Goal: Communication & Community: Participate in discussion

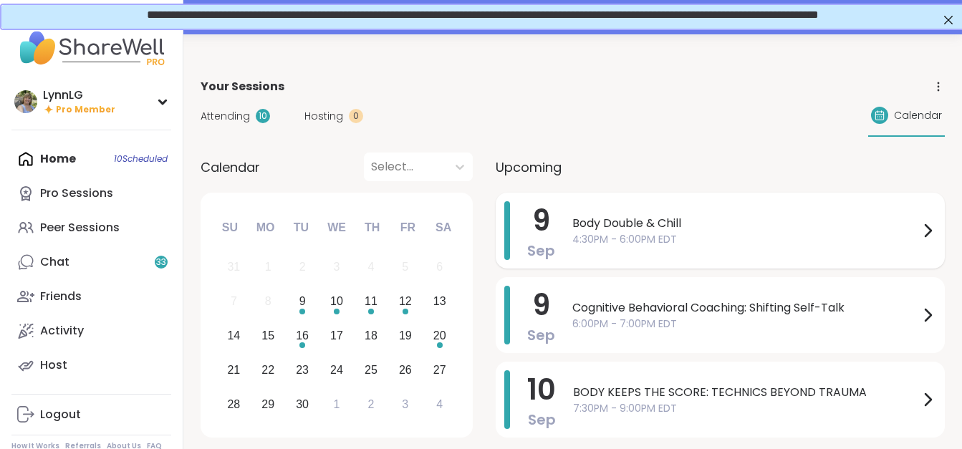
click at [715, 239] on span "4:30PM - 6:00PM EDT" at bounding box center [746, 239] width 347 height 15
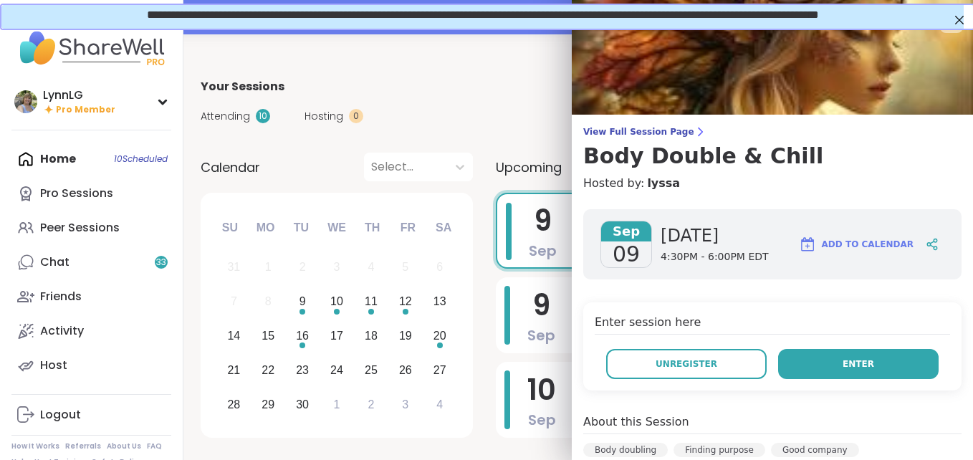
click at [883, 365] on button "Enter" at bounding box center [858, 364] width 161 height 30
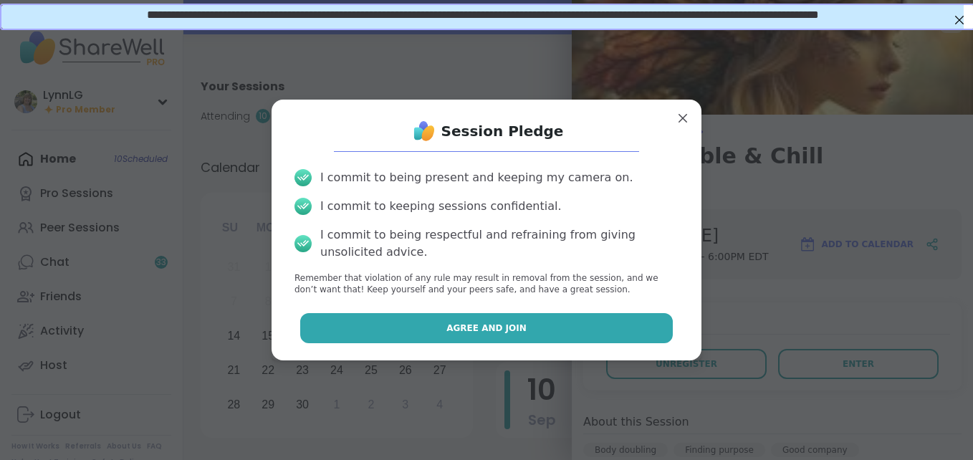
click at [495, 324] on span "Agree and Join" at bounding box center [486, 328] width 80 height 13
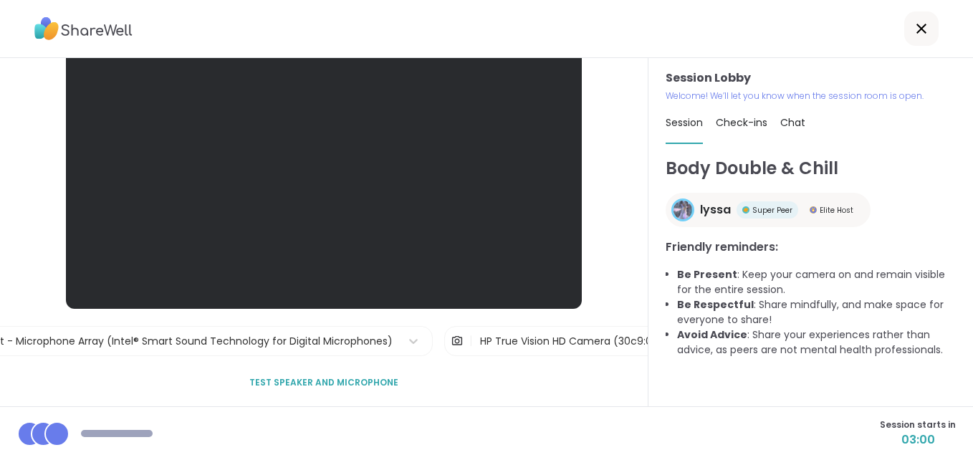
scroll to position [54, 0]
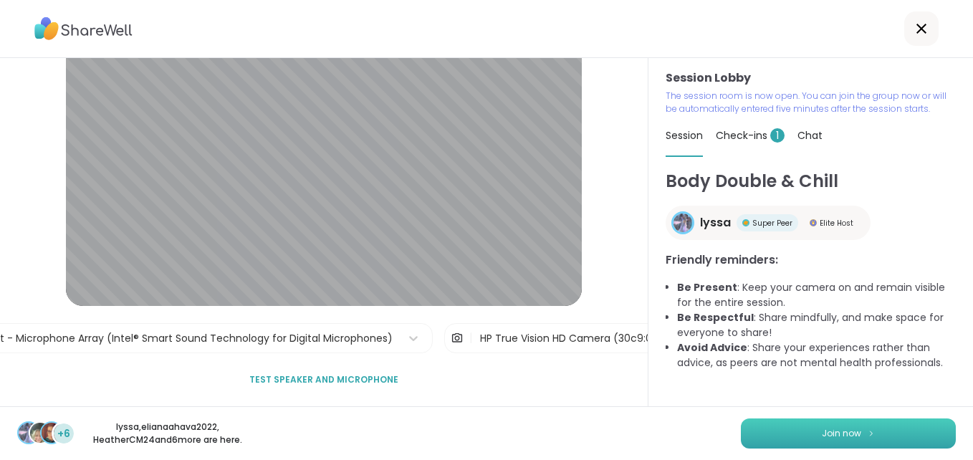
click at [825, 428] on span "Join now" at bounding box center [841, 433] width 39 height 13
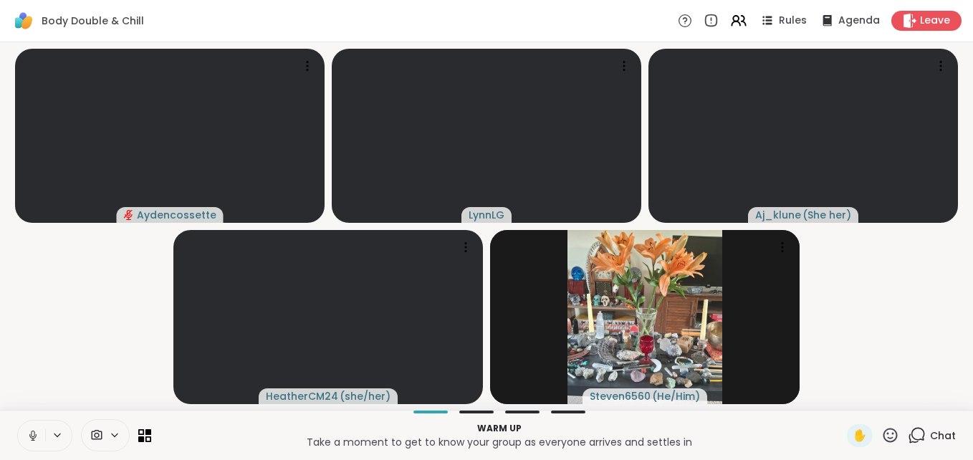
click at [40, 431] on button at bounding box center [31, 436] width 27 height 30
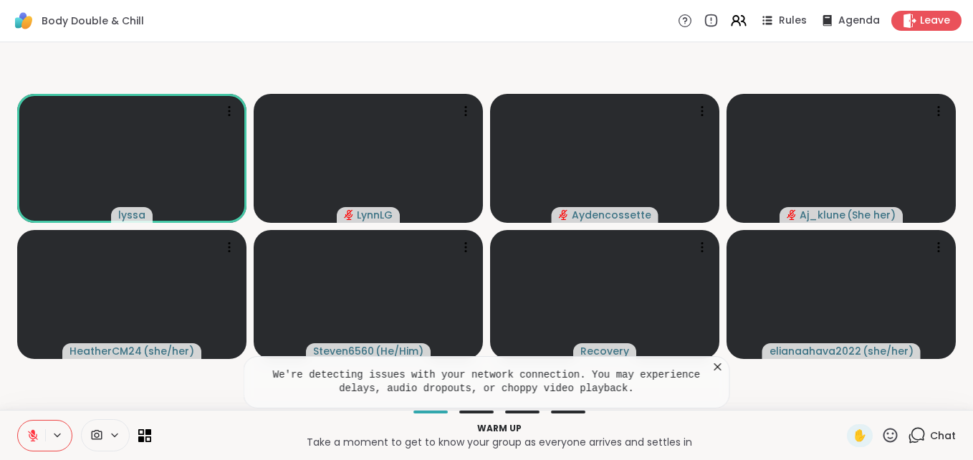
click at [930, 433] on span "Chat" at bounding box center [943, 435] width 26 height 14
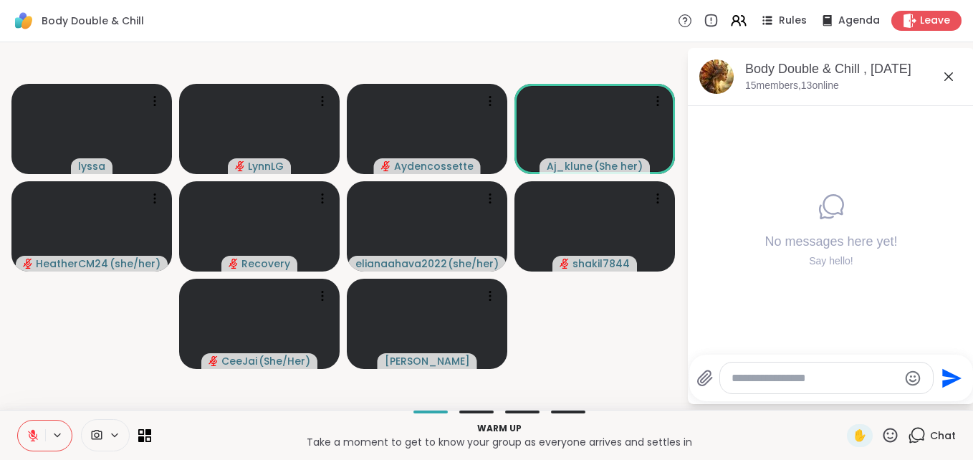
click at [883, 439] on icon at bounding box center [890, 435] width 14 height 14
click at [841, 398] on span "❤️" at bounding box center [848, 397] width 14 height 17
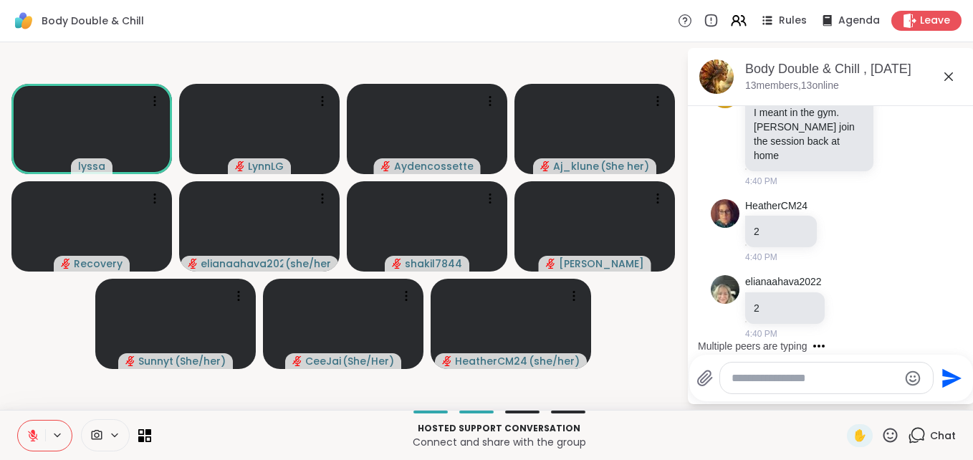
scroll to position [747, 0]
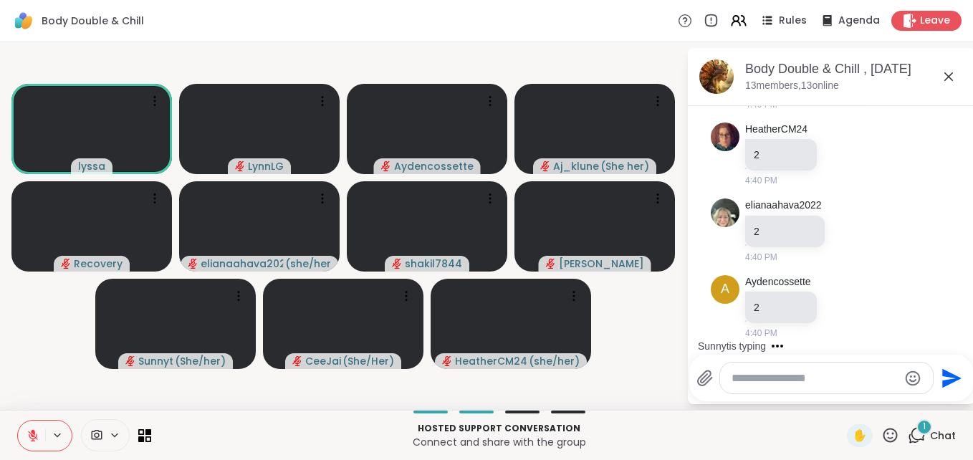
click at [750, 379] on textarea "Type your message" at bounding box center [815, 378] width 167 height 14
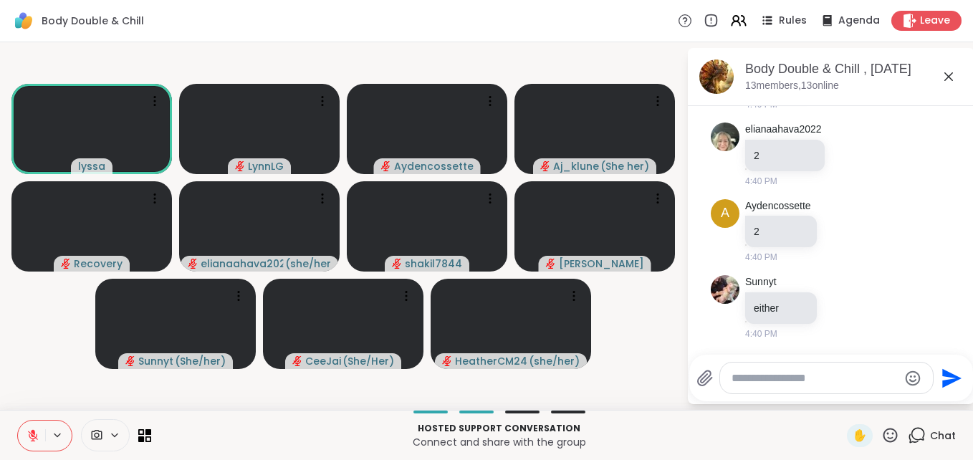
scroll to position [899, 0]
type textarea "*"
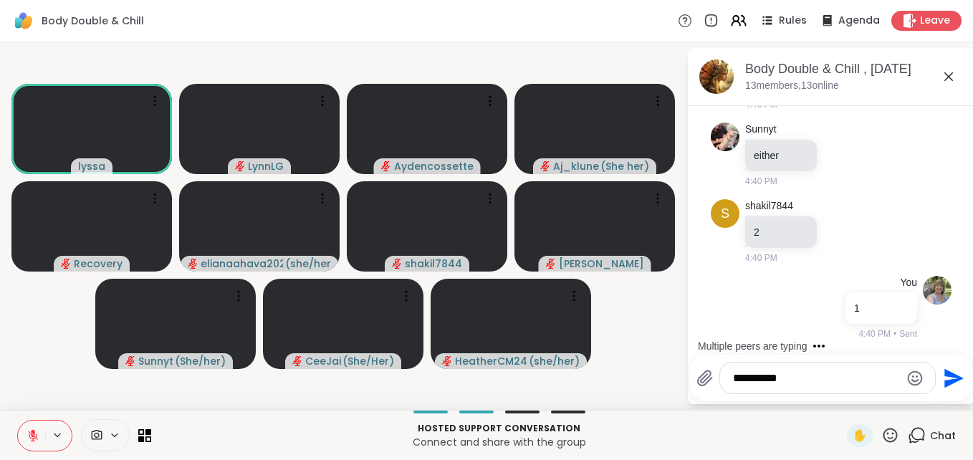
scroll to position [1052, 0]
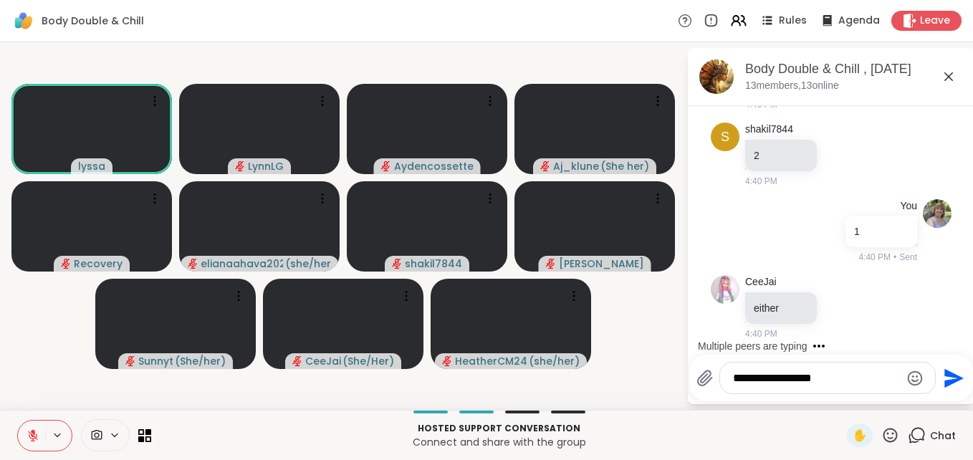
type textarea "**********"
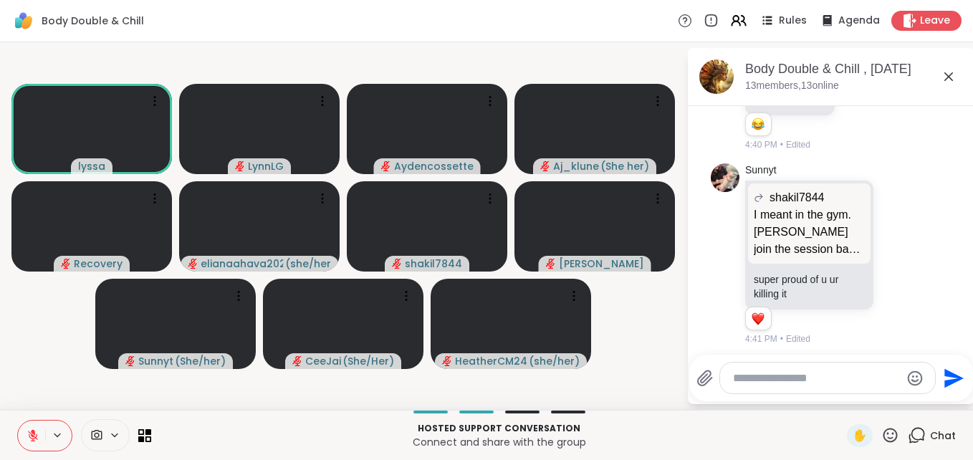
scroll to position [1495, 0]
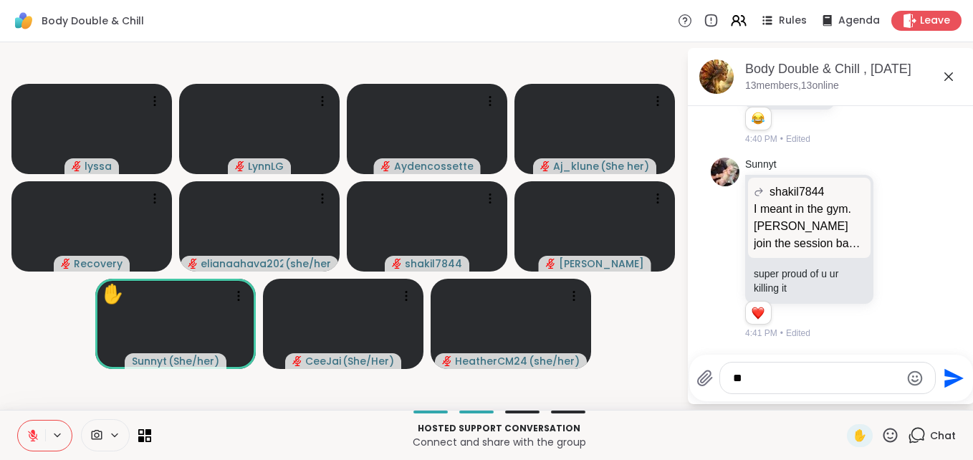
type textarea "*"
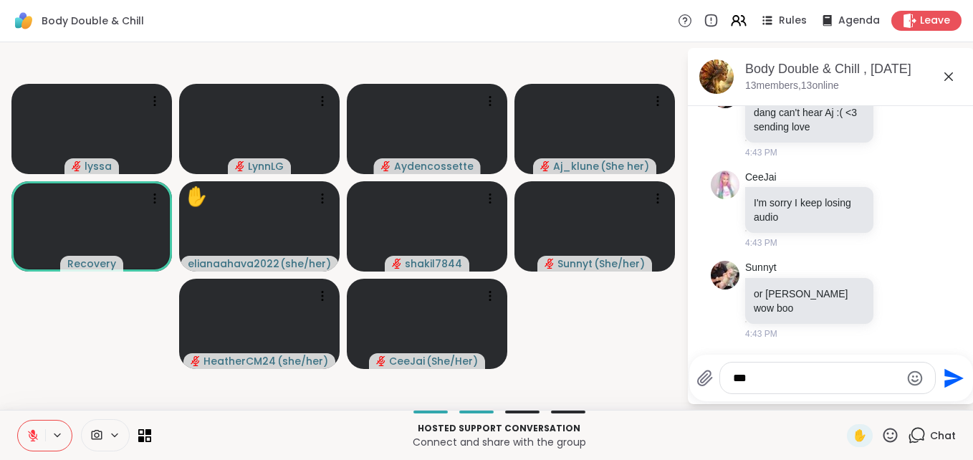
scroll to position [2095, 0]
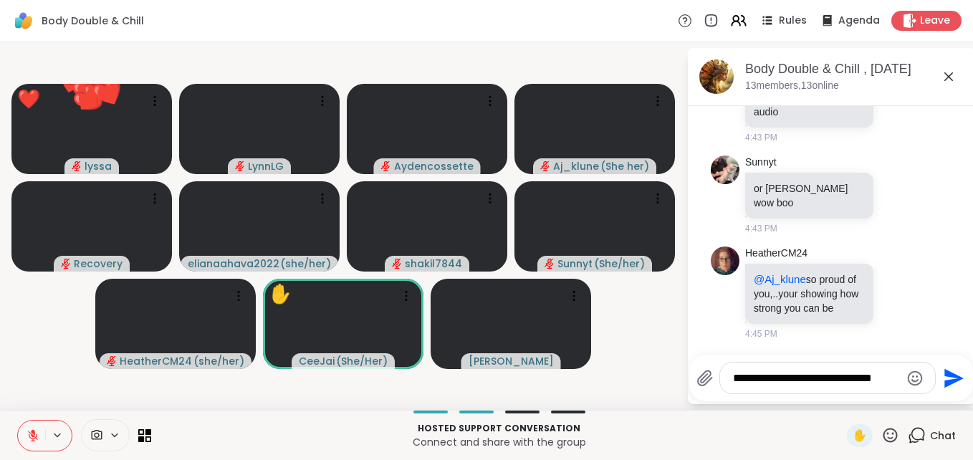
type textarea "**********"
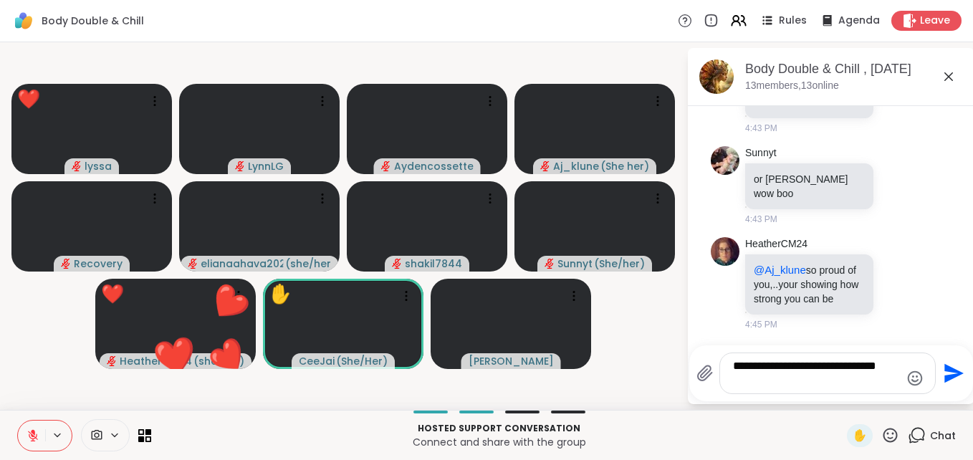
click at [760, 375] on textarea "**********" at bounding box center [816, 373] width 167 height 29
click at [755, 368] on textarea "**********" at bounding box center [816, 373] width 167 height 29
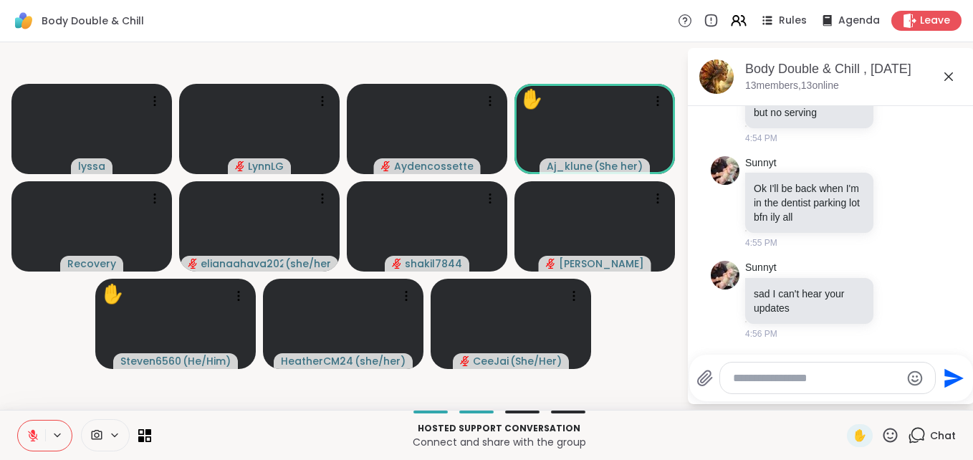
scroll to position [3031, 0]
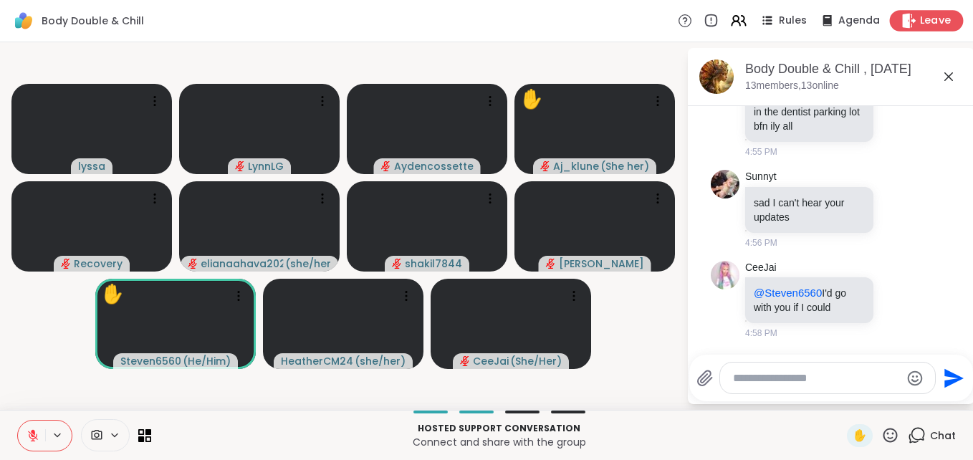
click at [921, 19] on span "Leave" at bounding box center [936, 21] width 32 height 15
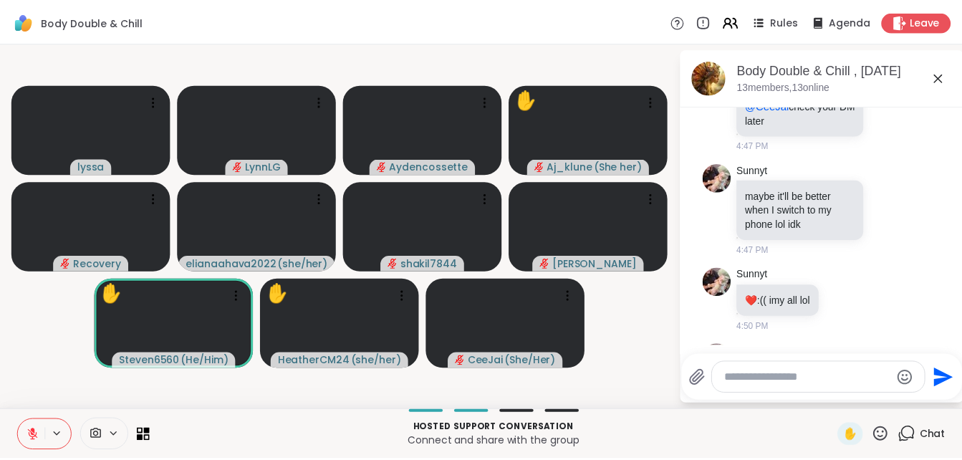
scroll to position [2602, 0]
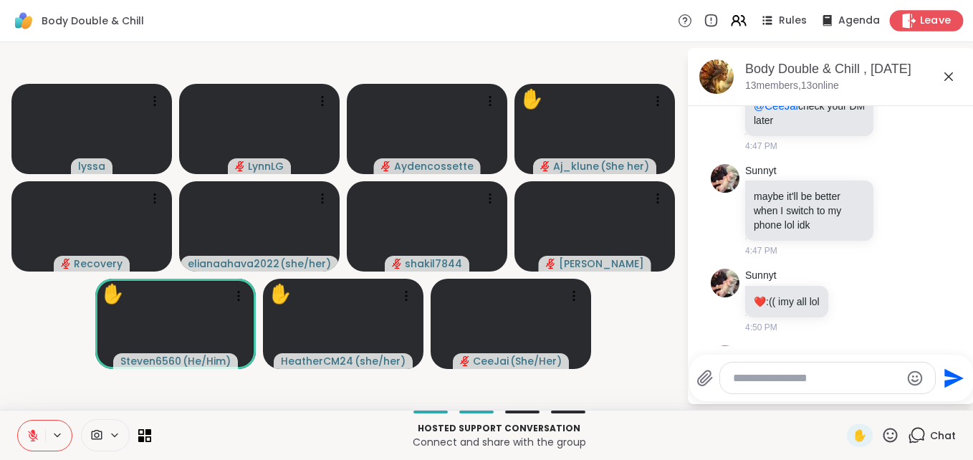
click at [924, 19] on span "Leave" at bounding box center [936, 21] width 32 height 15
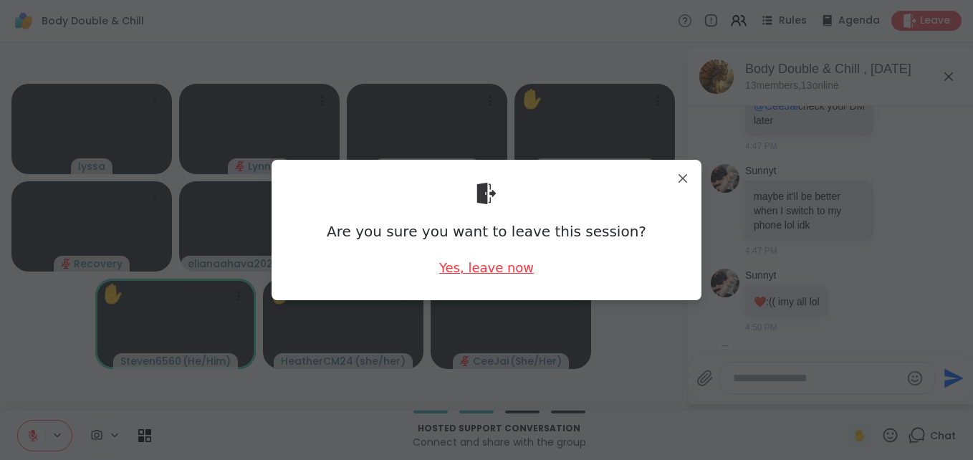
click at [461, 264] on div "Yes, leave now" at bounding box center [486, 268] width 95 height 18
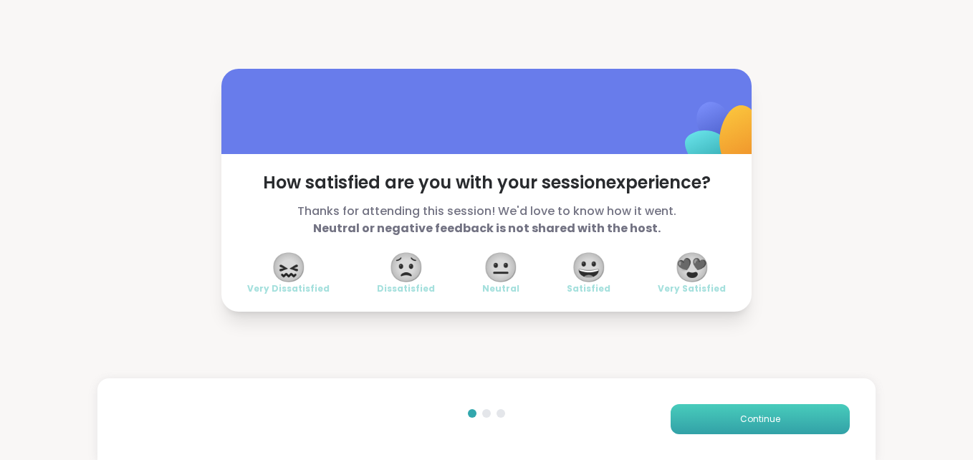
click at [719, 420] on button "Continue" at bounding box center [760, 419] width 179 height 30
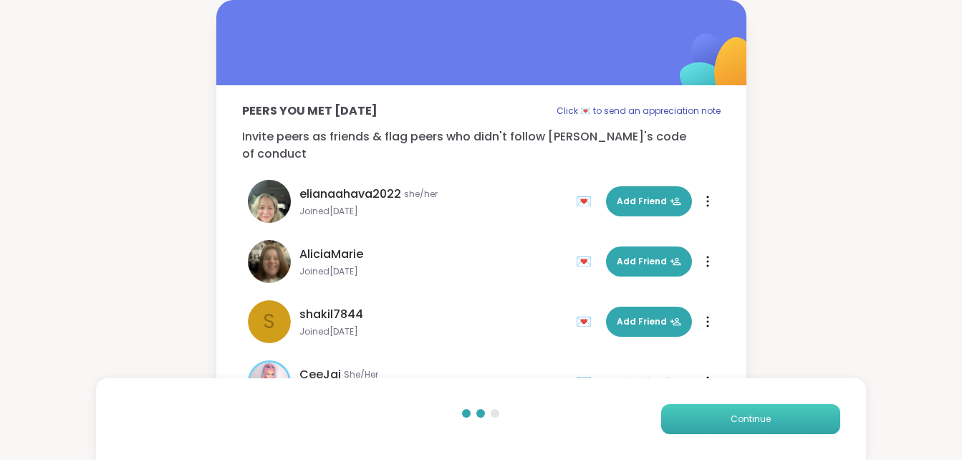
click at [719, 412] on button "Continue" at bounding box center [750, 419] width 179 height 30
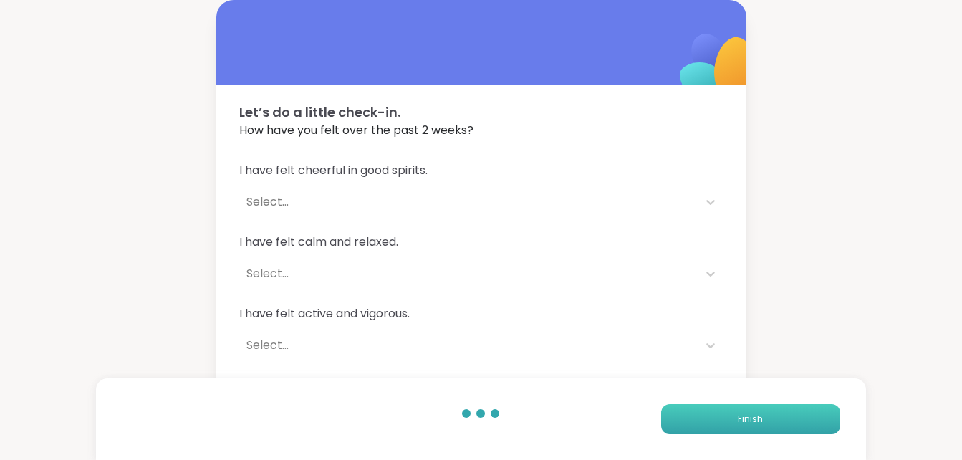
click at [739, 411] on button "Finish" at bounding box center [750, 419] width 179 height 30
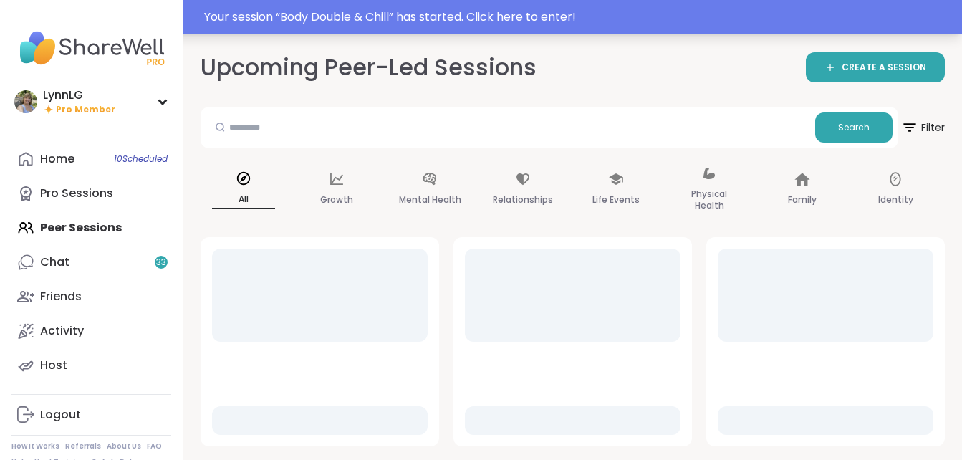
click at [688, 15] on div "Your session “ Body Double & Chill ” has started. Click here to enter!" at bounding box center [579, 17] width 750 height 17
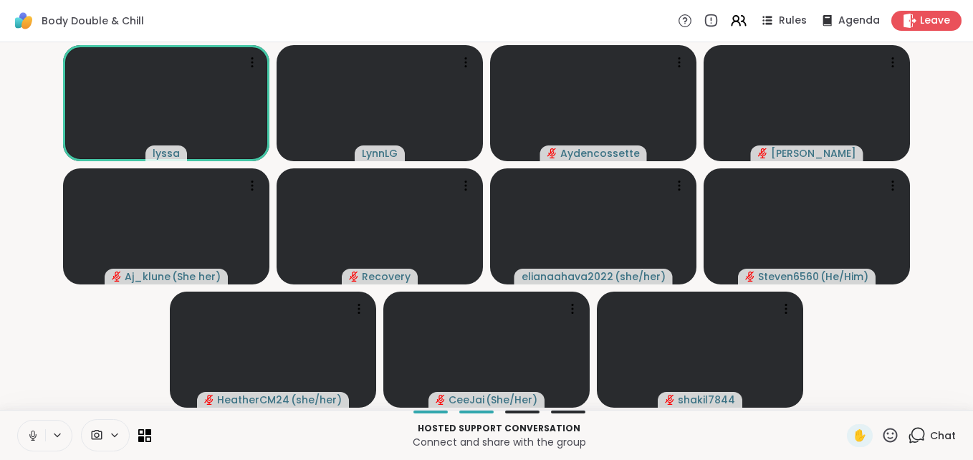
drag, startPoint x: 30, startPoint y: 439, endPoint x: 64, endPoint y: 418, distance: 40.2
click at [34, 438] on icon at bounding box center [33, 435] width 13 height 13
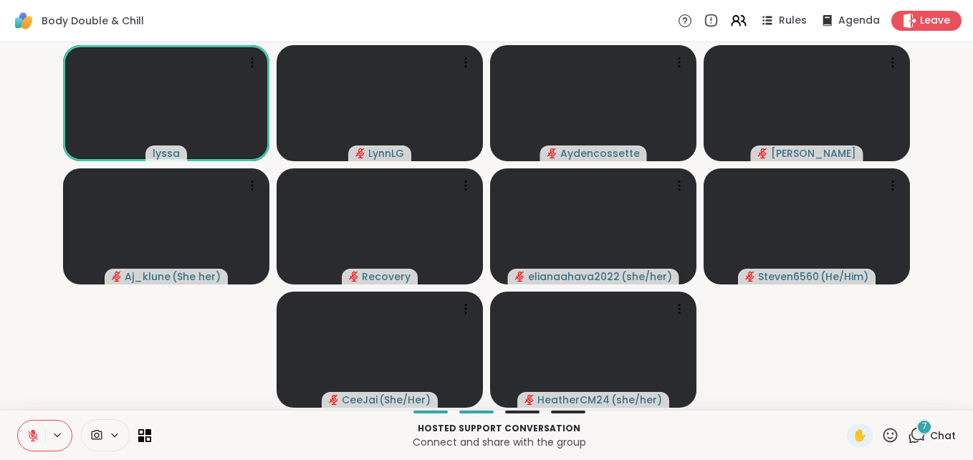
click at [31, 440] on icon at bounding box center [33, 435] width 13 height 13
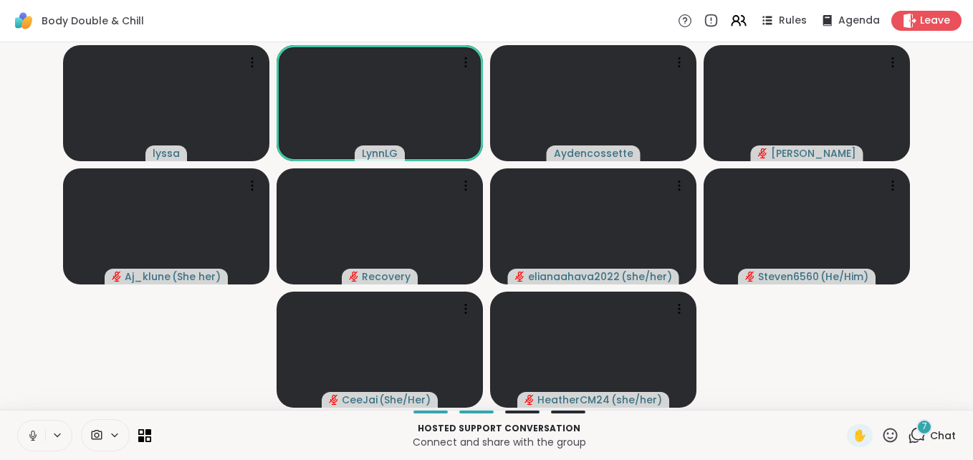
click at [10, 385] on video-player-container "[PERSON_NAME] [PERSON_NAME] Aj_klune ( She her ) Recovery elianaahava2022 ( she…" at bounding box center [487, 226] width 956 height 356
click at [34, 436] on icon at bounding box center [33, 436] width 4 height 4
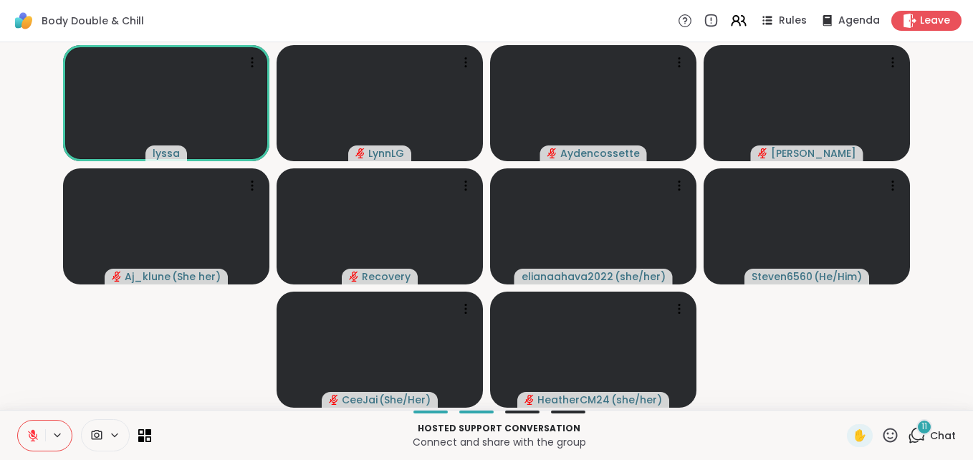
click at [31, 434] on icon at bounding box center [33, 436] width 10 height 10
click at [33, 436] on icon at bounding box center [33, 435] width 13 height 13
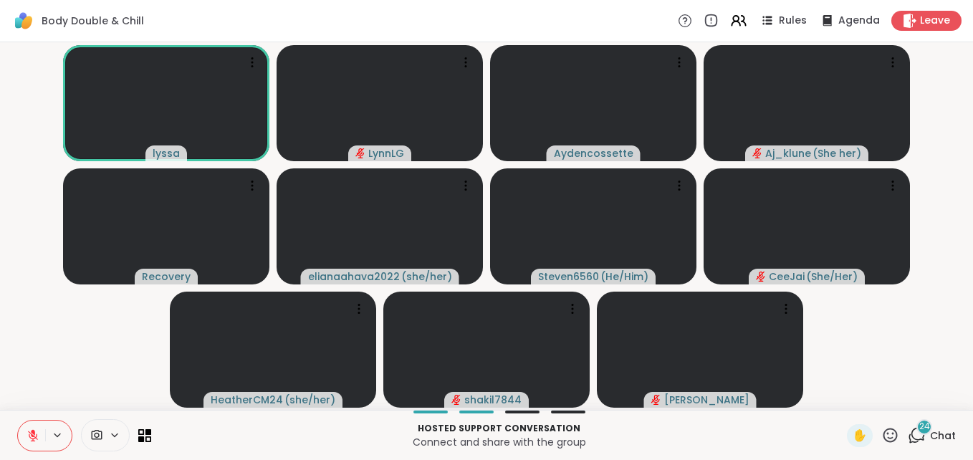
click at [34, 439] on icon at bounding box center [33, 436] width 10 height 10
click at [24, 441] on button at bounding box center [31, 436] width 27 height 30
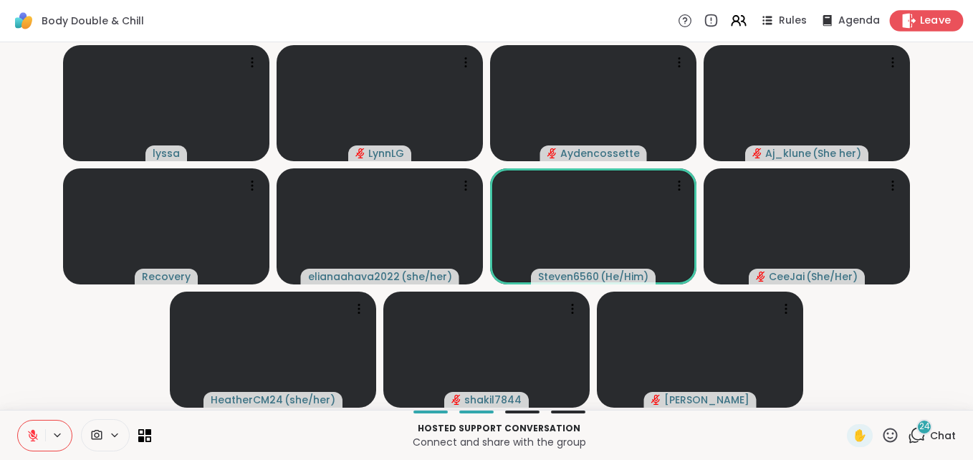
click at [921, 17] on span "Leave" at bounding box center [936, 21] width 32 height 15
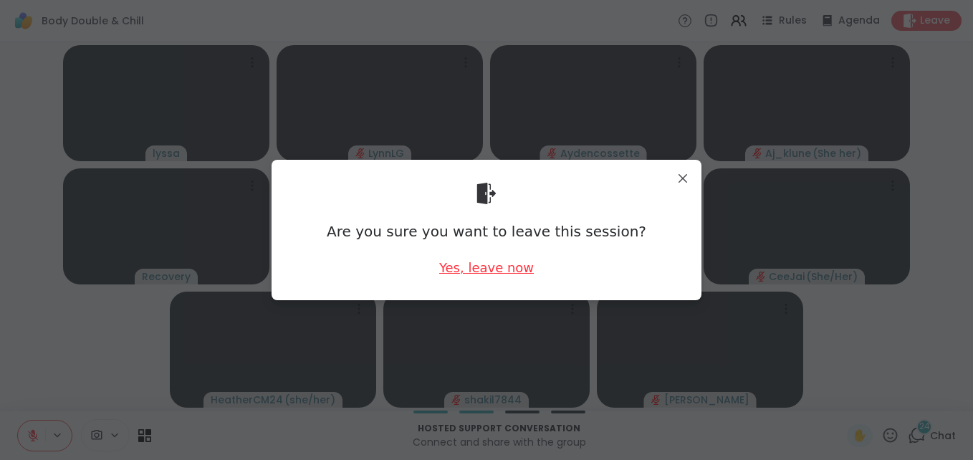
click at [485, 268] on div "Yes, leave now" at bounding box center [486, 268] width 95 height 18
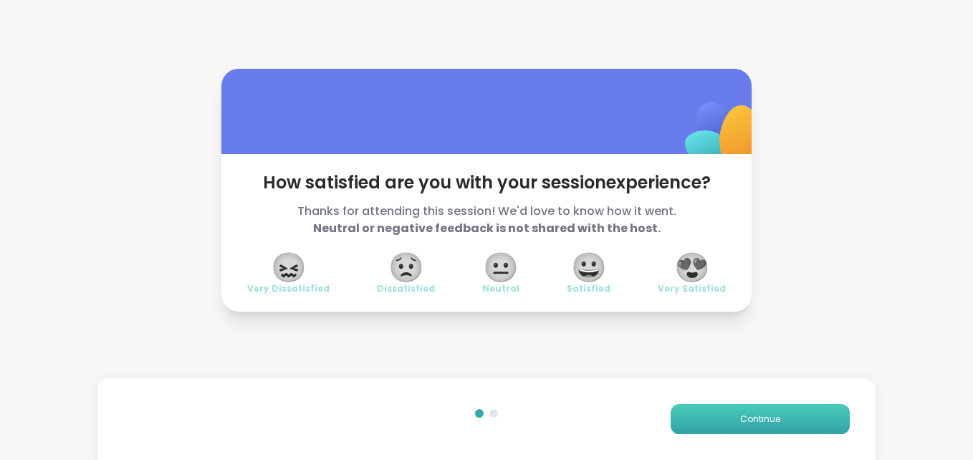
click at [740, 418] on span "Continue" at bounding box center [760, 419] width 40 height 13
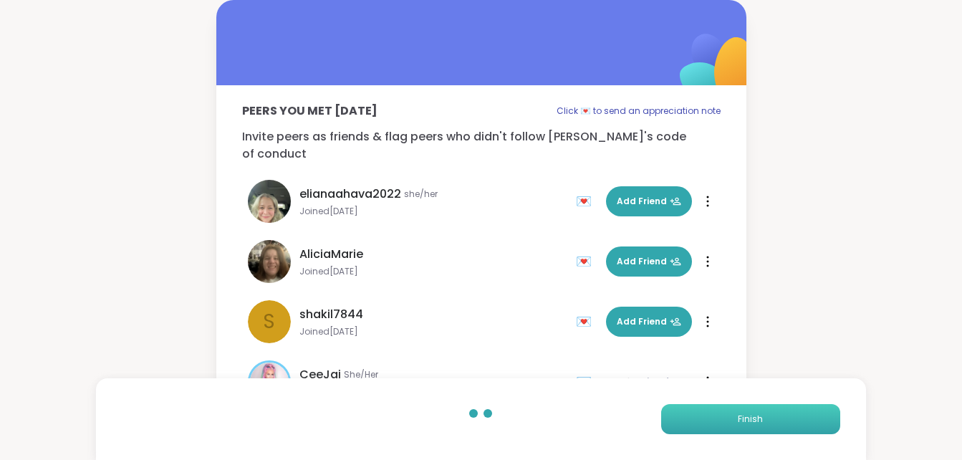
click at [739, 421] on button "Finish" at bounding box center [750, 419] width 179 height 30
